Goal: Transaction & Acquisition: Download file/media

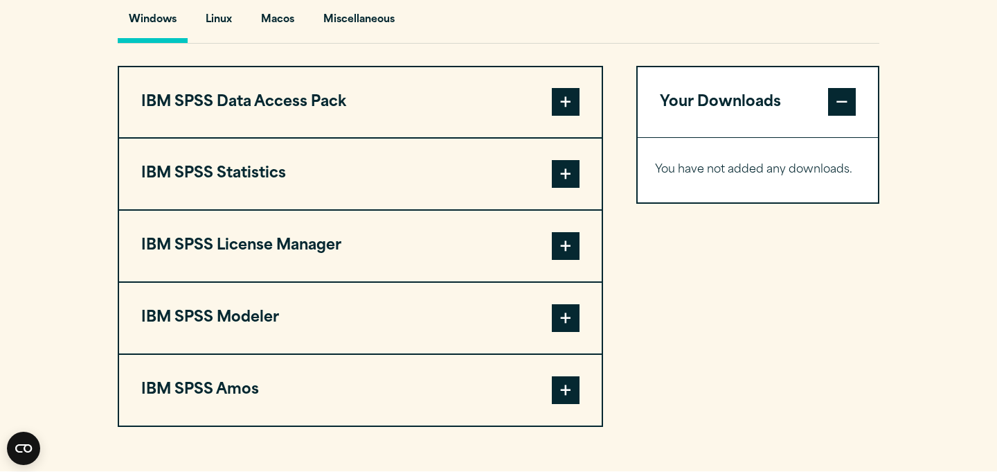
scroll to position [888, 0]
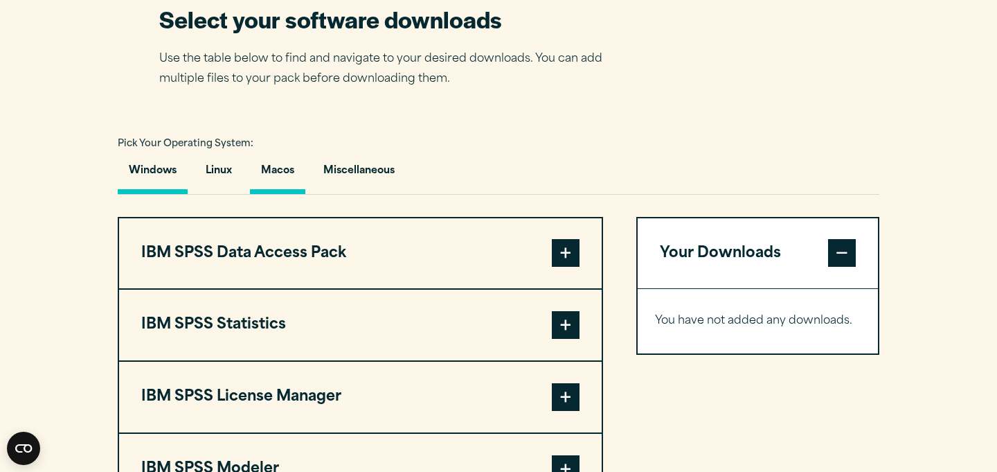
click at [278, 194] on button "Macos" at bounding box center [277, 173] width 55 height 39
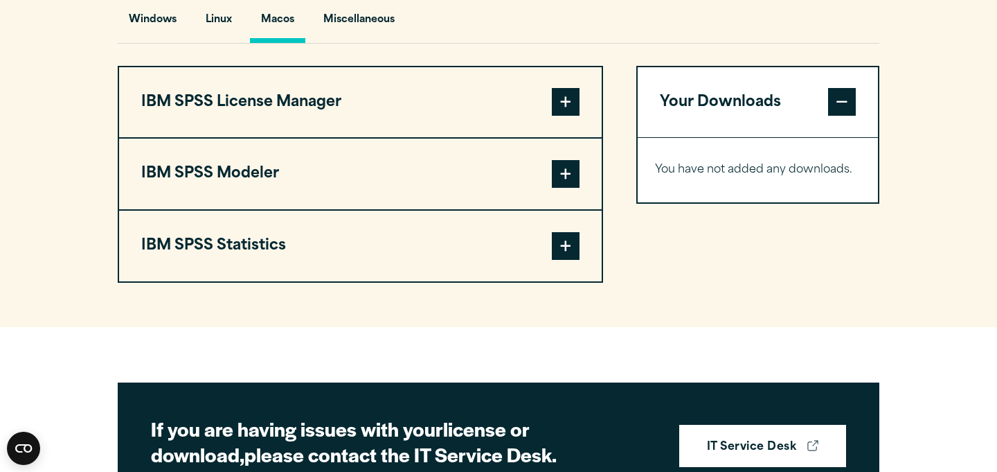
scroll to position [1041, 0]
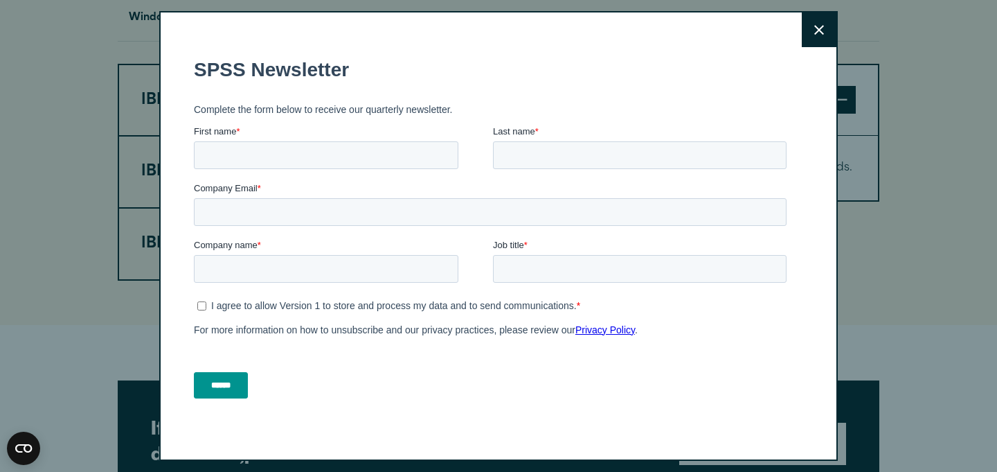
click at [820, 28] on icon at bounding box center [819, 30] width 10 height 10
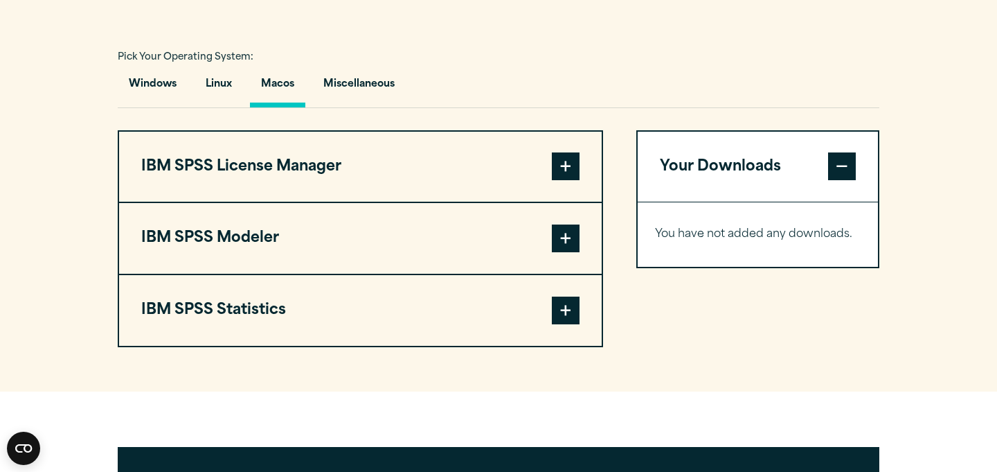
scroll to position [972, 0]
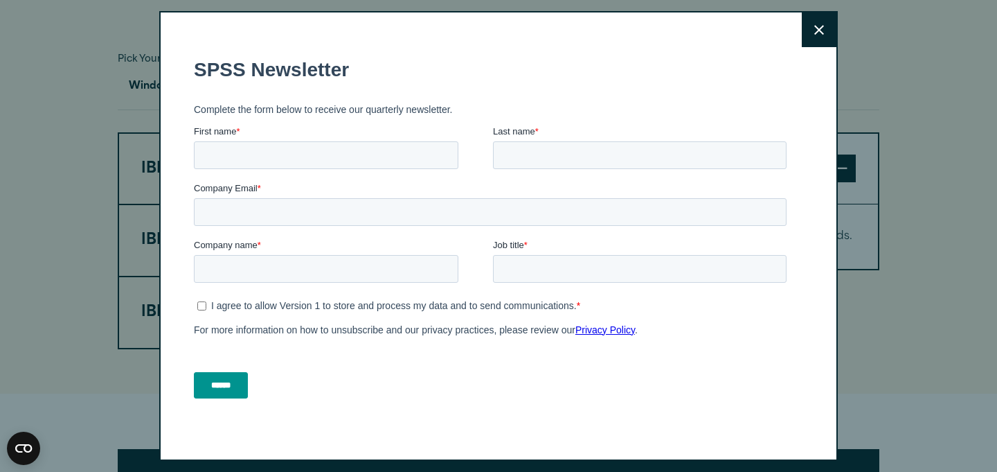
click at [821, 28] on icon at bounding box center [819, 30] width 10 height 10
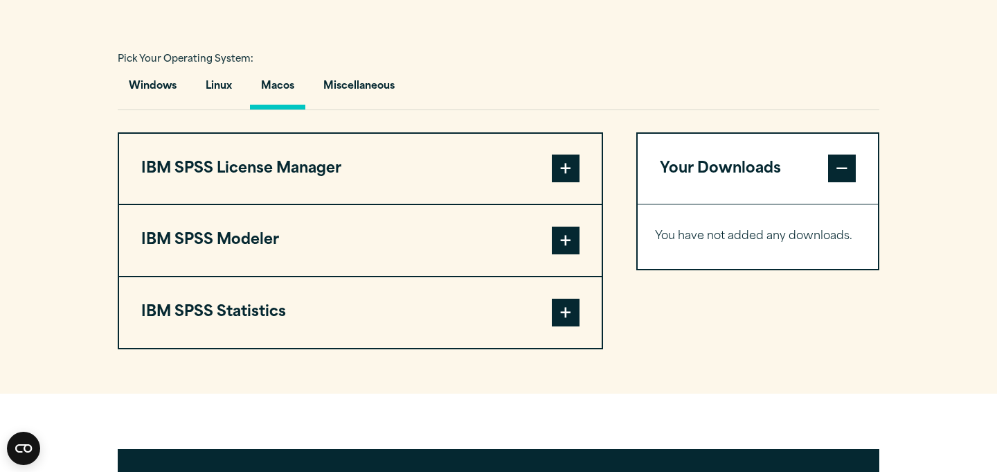
click at [564, 326] on span at bounding box center [566, 312] width 28 height 28
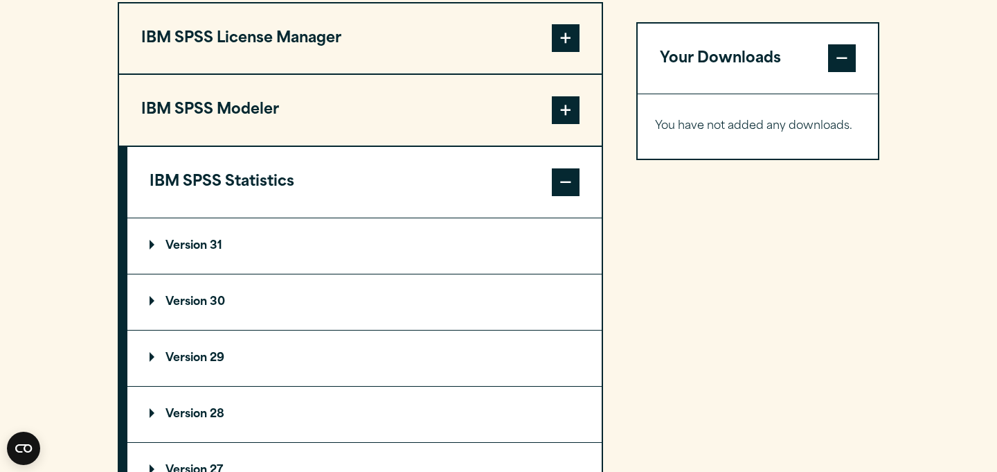
scroll to position [1183, 0]
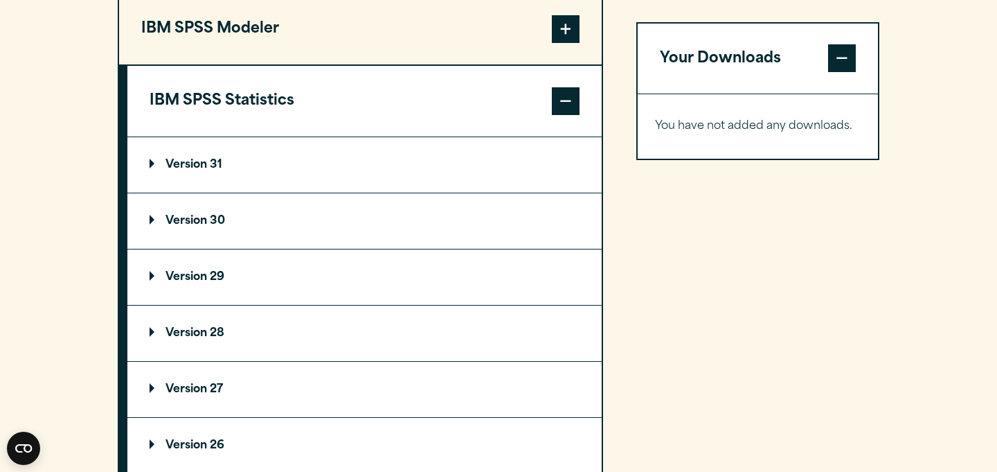
click at [197, 170] on p "Version 31" at bounding box center [186, 164] width 73 height 11
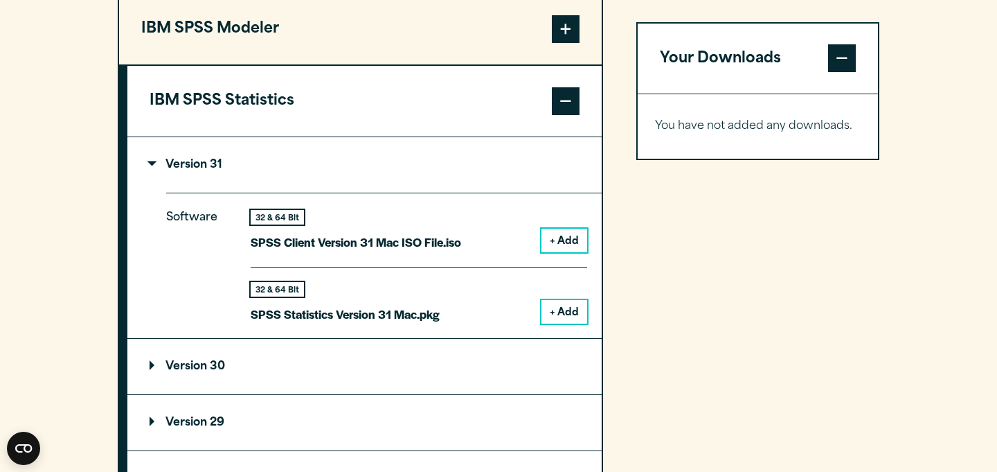
click at [562, 323] on button "+ Add" at bounding box center [564, 312] width 46 height 24
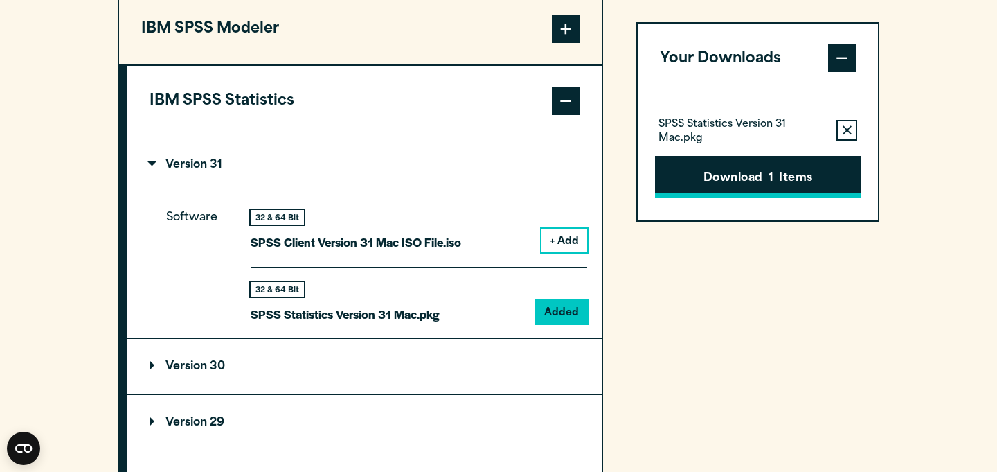
click at [755, 179] on button "Download 1 Items" at bounding box center [758, 177] width 206 height 43
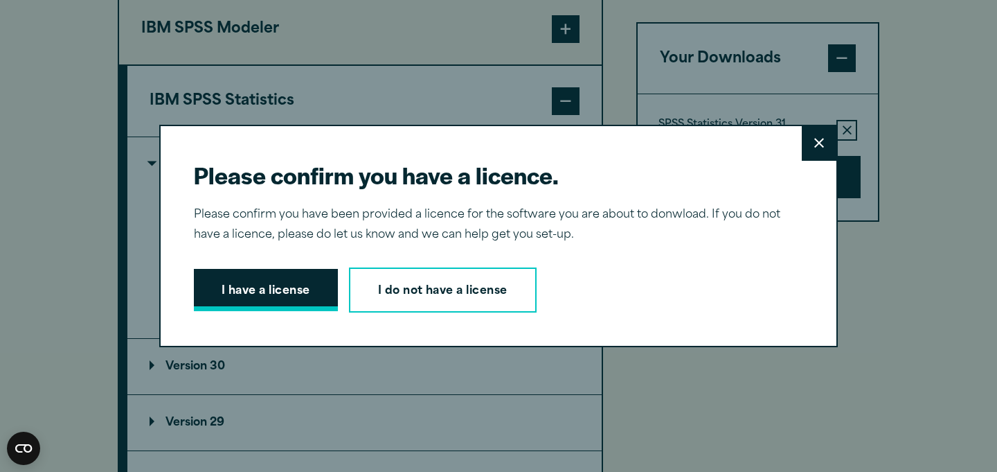
click at [303, 292] on button "I have a license" at bounding box center [266, 290] width 144 height 43
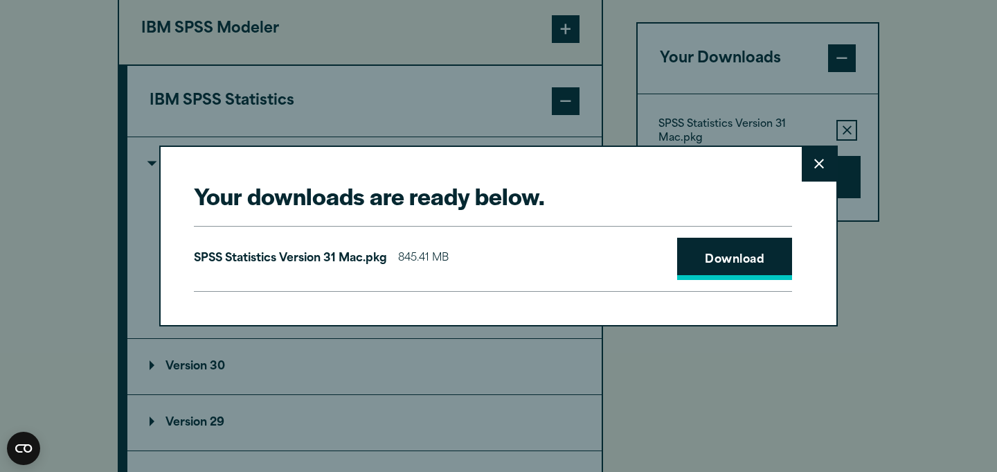
click at [711, 253] on link "Download" at bounding box center [734, 258] width 115 height 43
click at [820, 171] on button "Close" at bounding box center [819, 164] width 35 height 35
